Goal: Transaction & Acquisition: Book appointment/travel/reservation

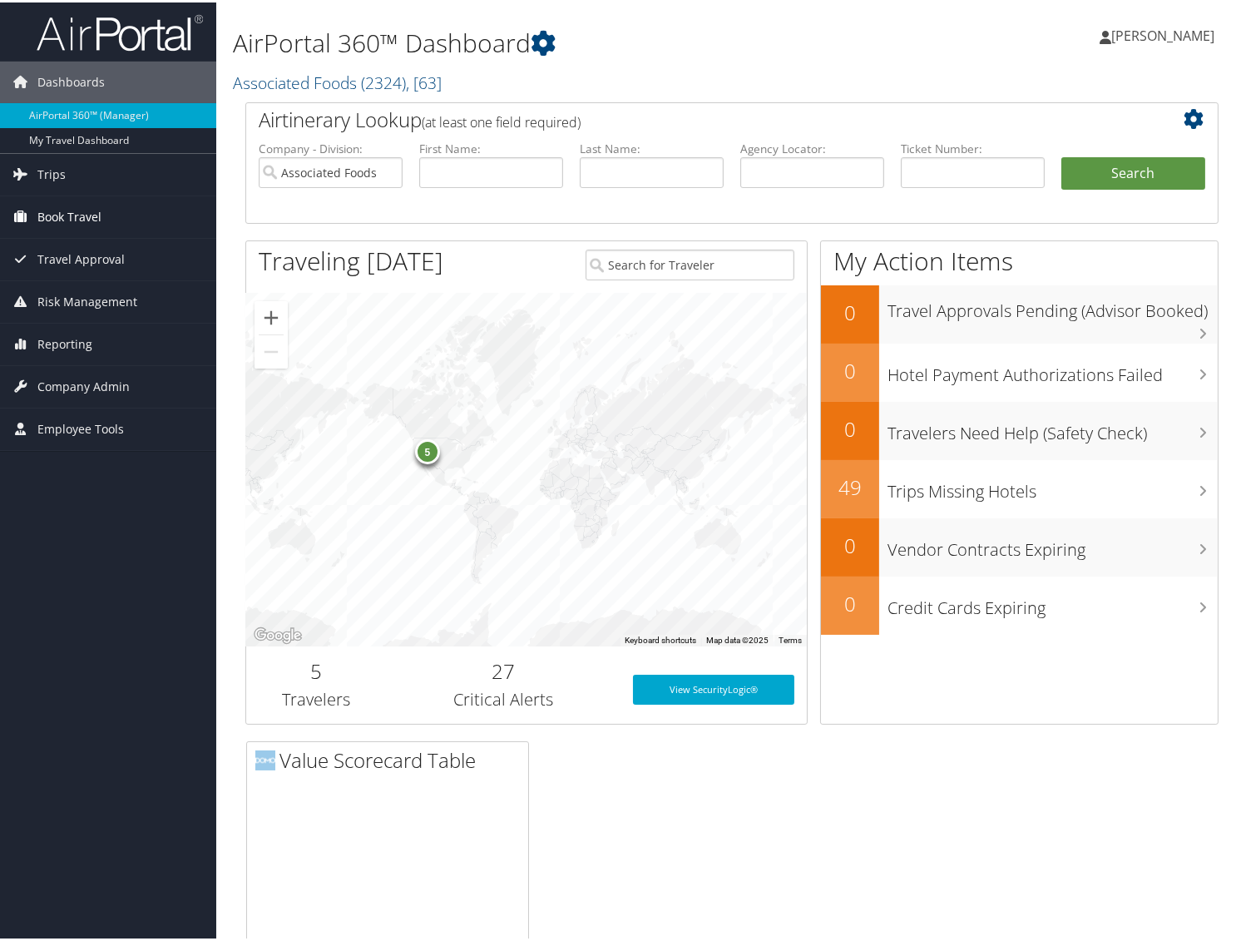
click at [67, 206] on span "Book Travel" at bounding box center [69, 215] width 64 height 42
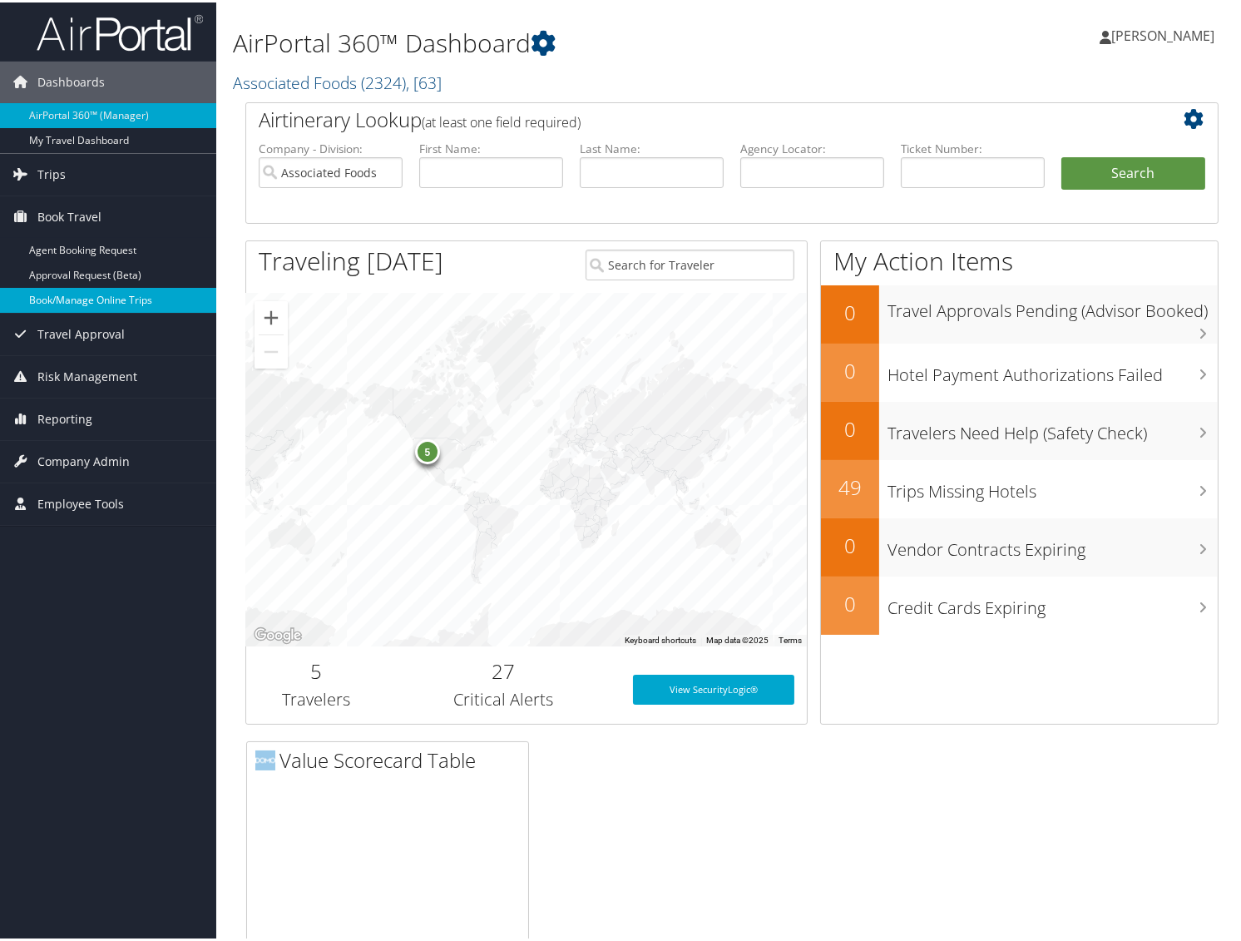
click at [95, 301] on link "Book/Manage Online Trips" at bounding box center [108, 297] width 216 height 25
